Goal: Navigation & Orientation: Find specific page/section

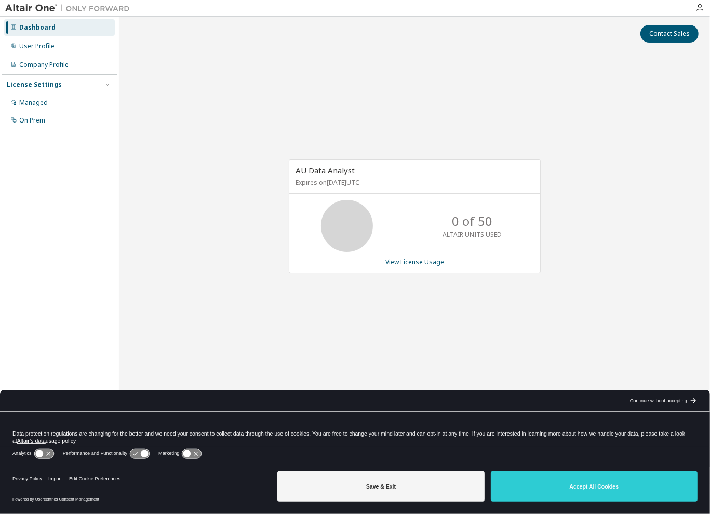
click at [24, 43] on div "User Profile" at bounding box center [36, 46] width 35 height 8
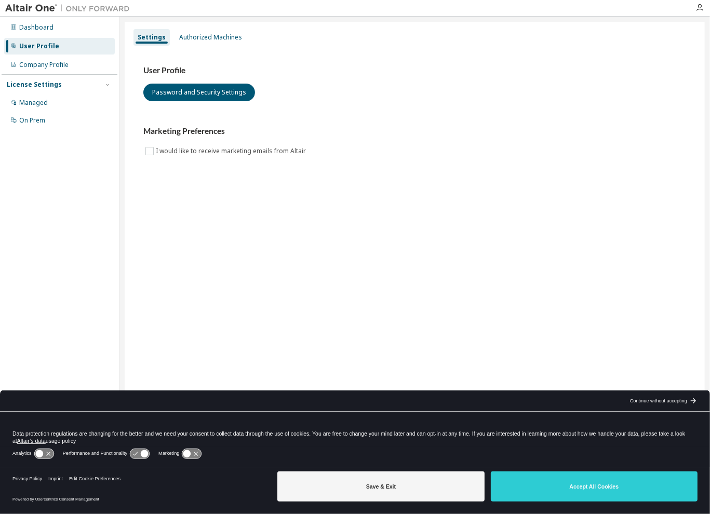
click at [214, 41] on div "Authorized Machines" at bounding box center [210, 37] width 63 height 8
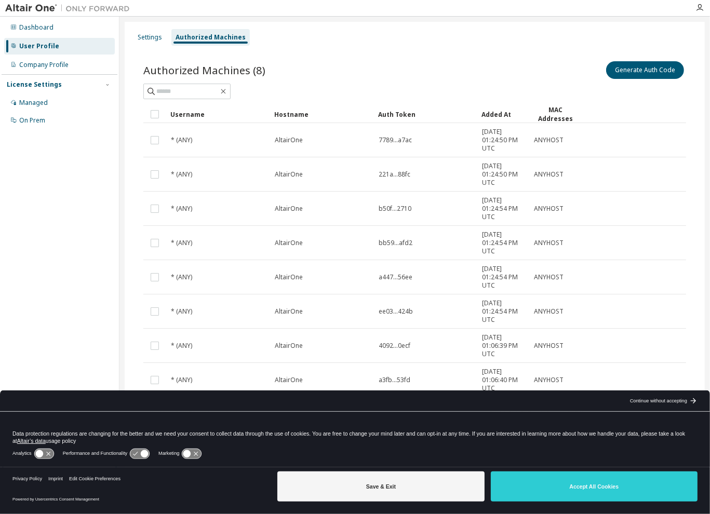
click at [31, 122] on div "On Prem" at bounding box center [32, 120] width 26 height 8
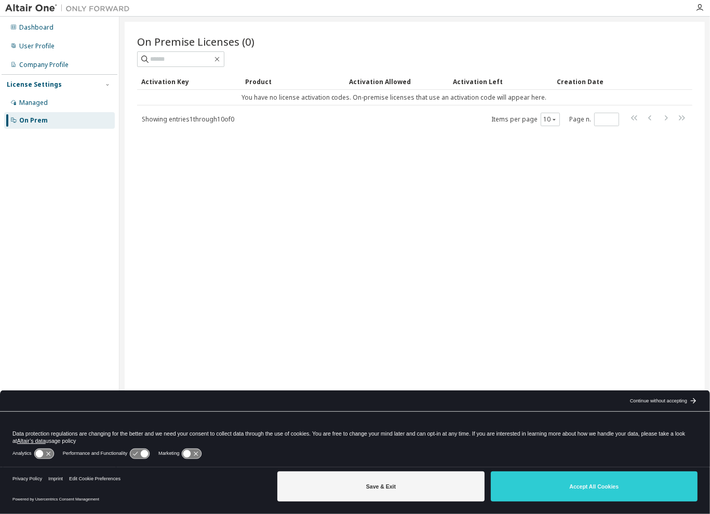
click at [24, 60] on div "Company Profile" at bounding box center [59, 65] width 111 height 17
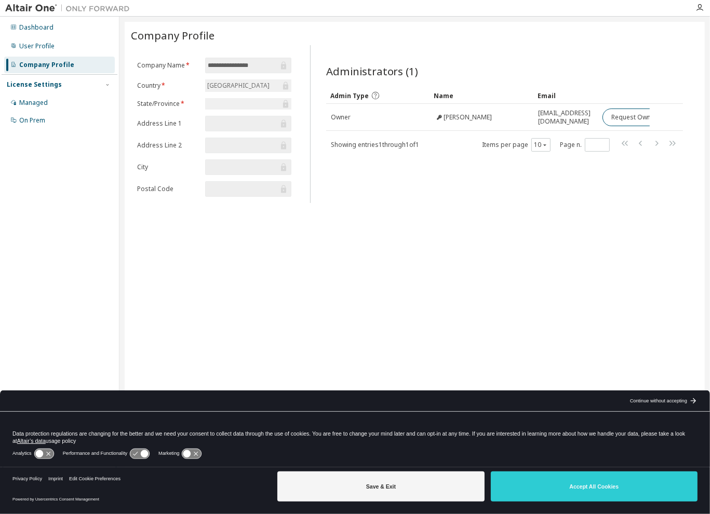
click at [27, 48] on div "User Profile" at bounding box center [36, 46] width 35 height 8
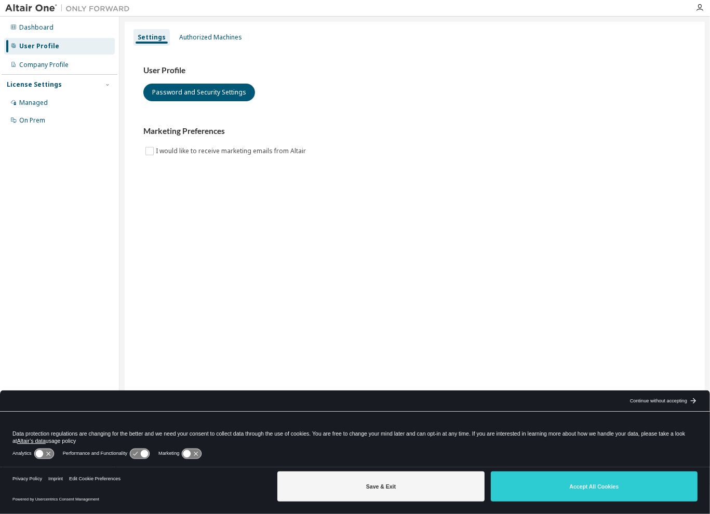
click at [42, 25] on div "Dashboard" at bounding box center [36, 27] width 34 height 8
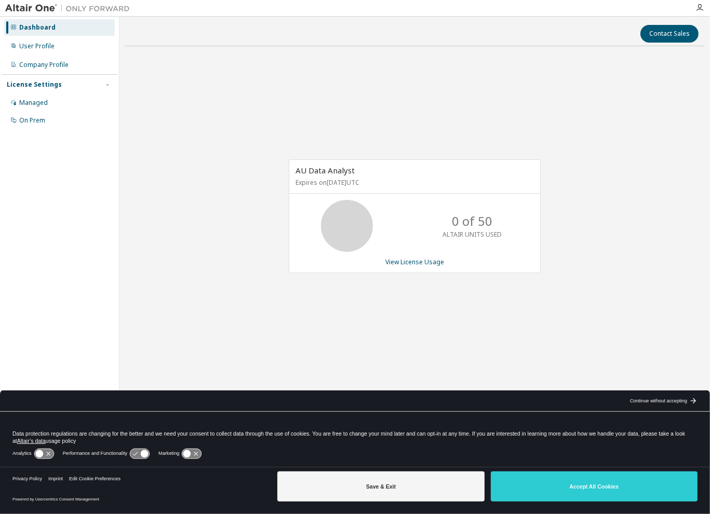
click at [36, 44] on div "User Profile" at bounding box center [36, 46] width 35 height 8
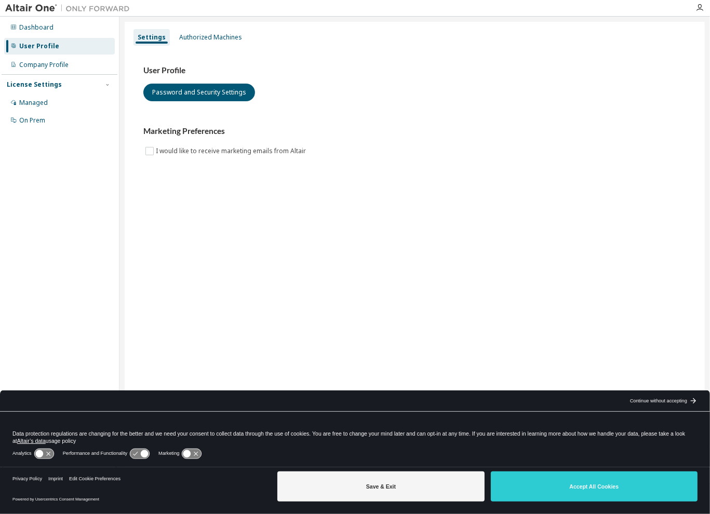
click at [184, 40] on div "Authorized Machines" at bounding box center [210, 37] width 63 height 8
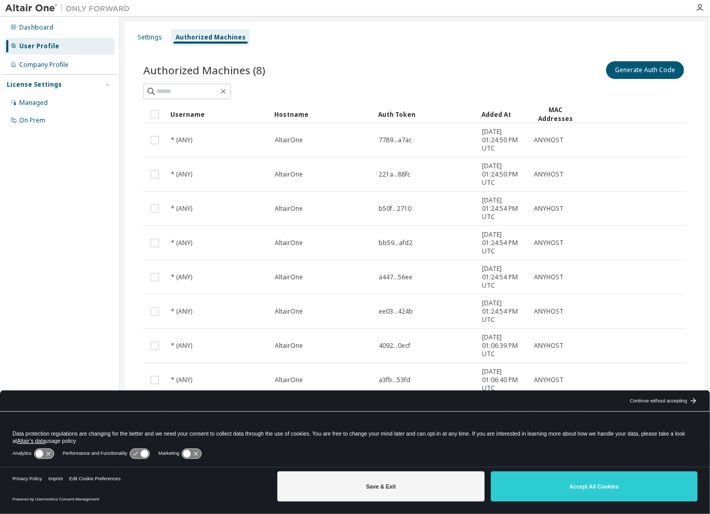
click at [42, 61] on div "Company Profile" at bounding box center [43, 65] width 49 height 8
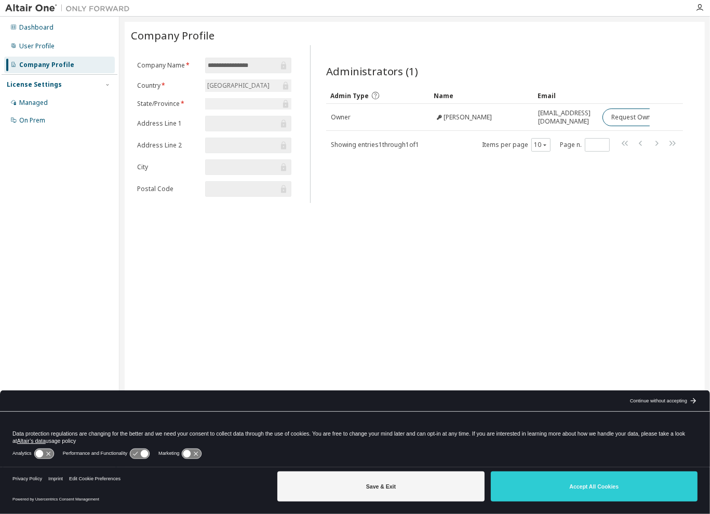
click at [29, 43] on div "User Profile" at bounding box center [36, 46] width 35 height 8
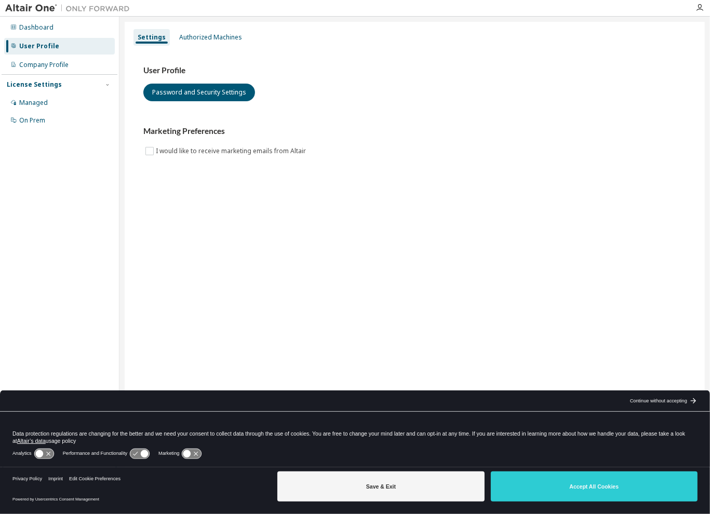
click at [203, 36] on div "Authorized Machines" at bounding box center [210, 37] width 63 height 8
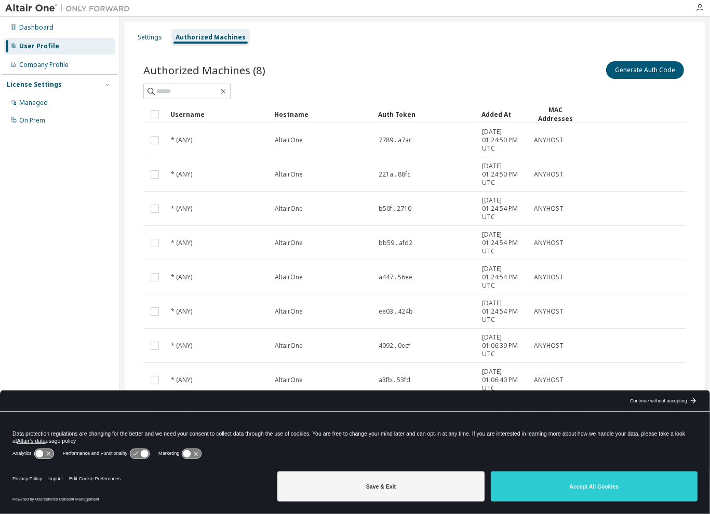
click at [24, 123] on div "On Prem" at bounding box center [32, 120] width 26 height 8
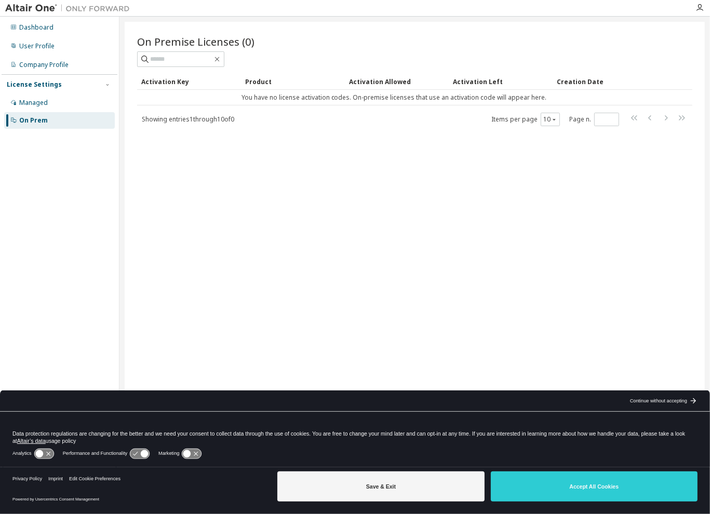
click at [29, 96] on div "Managed" at bounding box center [59, 102] width 111 height 17
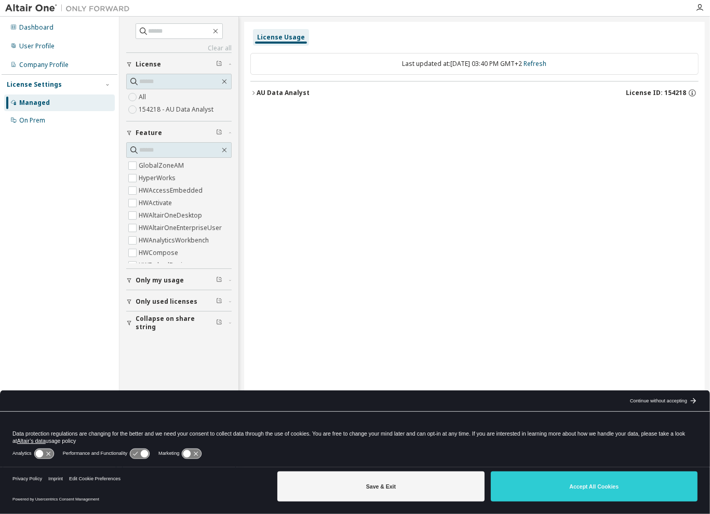
click at [30, 27] on div "Dashboard" at bounding box center [36, 27] width 34 height 8
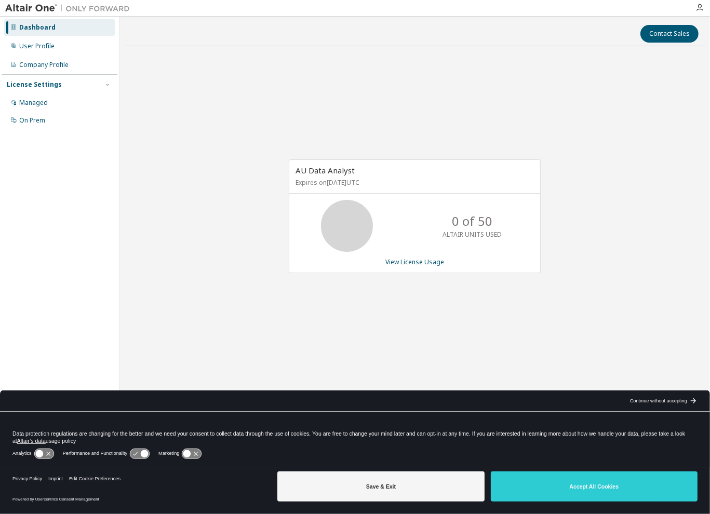
click at [37, 44] on div "User Profile" at bounding box center [36, 46] width 35 height 8
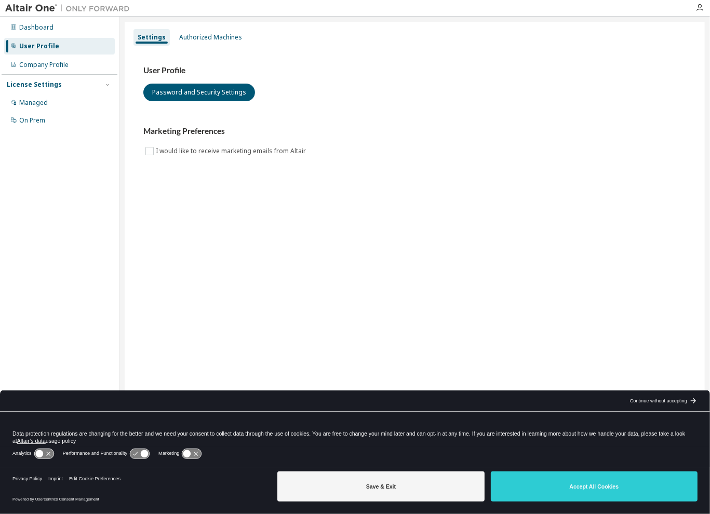
click at [227, 34] on div "Authorized Machines" at bounding box center [210, 37] width 63 height 8
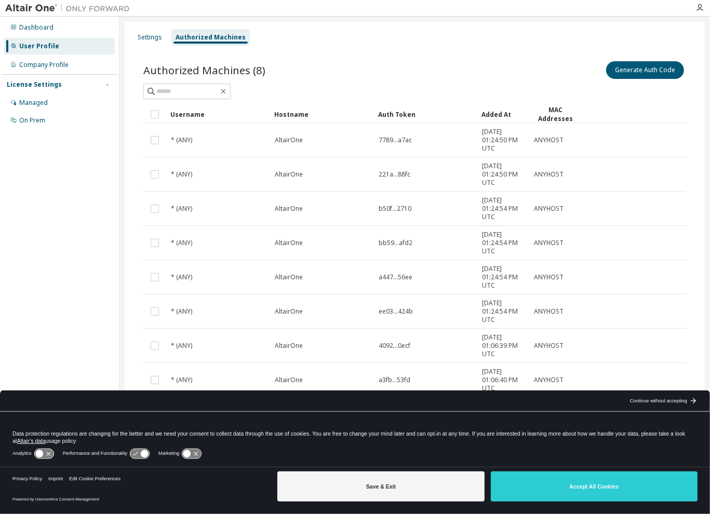
click at [43, 67] on div "Company Profile" at bounding box center [43, 65] width 49 height 8
